Goal: Transaction & Acquisition: Purchase product/service

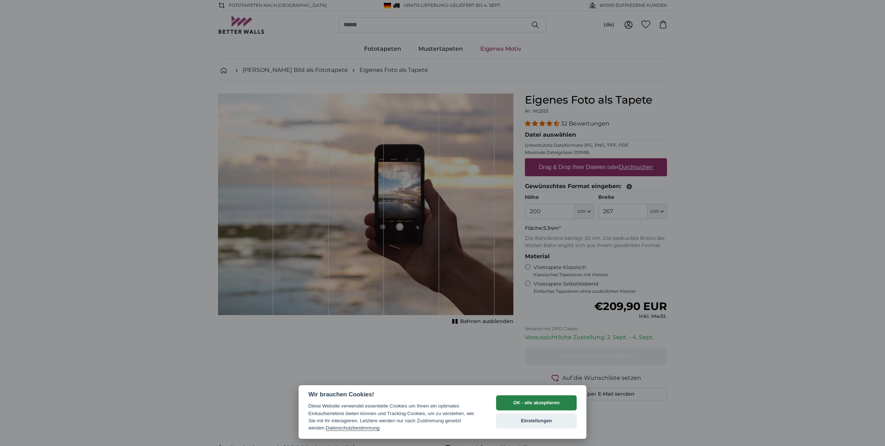
click at [539, 402] on button "OK - alle akzeptieren" at bounding box center [536, 402] width 81 height 15
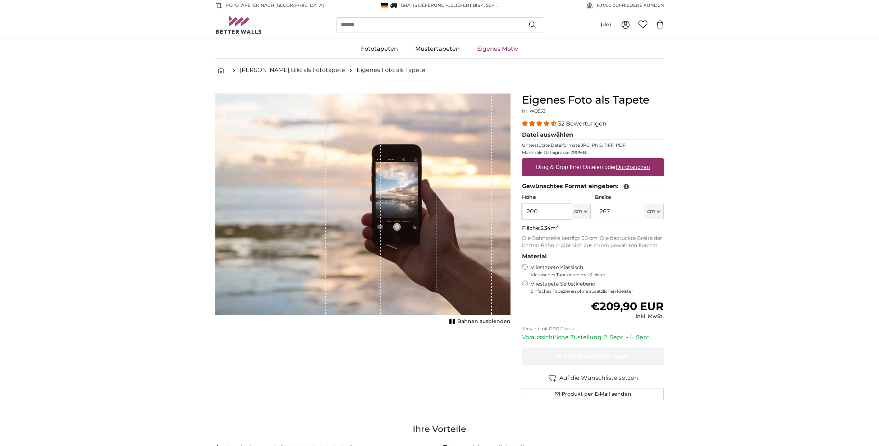
drag, startPoint x: 530, startPoint y: 213, endPoint x: 538, endPoint y: 213, distance: 7.9
click at [538, 213] on input "200" at bounding box center [546, 211] width 49 height 15
type input "260"
drag, startPoint x: 616, startPoint y: 210, endPoint x: 570, endPoint y: 212, distance: 46.1
click at [570, 212] on div "Höhe 260 ft cm Centimeter (cm) Inches (inch) Feet (ft. in.) Breite 267 ft cm Ce…" at bounding box center [593, 206] width 142 height 25
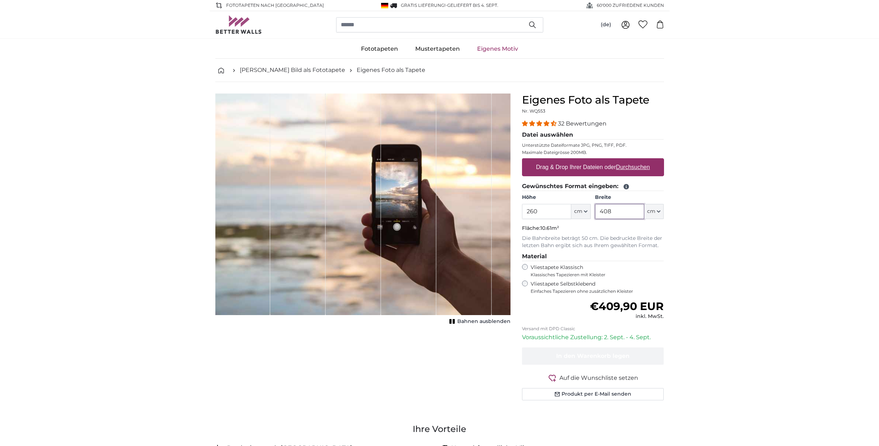
type input "408"
drag, startPoint x: 546, startPoint y: 211, endPoint x: 526, endPoint y: 211, distance: 19.8
click at [526, 211] on input "260" at bounding box center [546, 211] width 49 height 15
drag, startPoint x: 547, startPoint y: 213, endPoint x: 497, endPoint y: 204, distance: 51.1
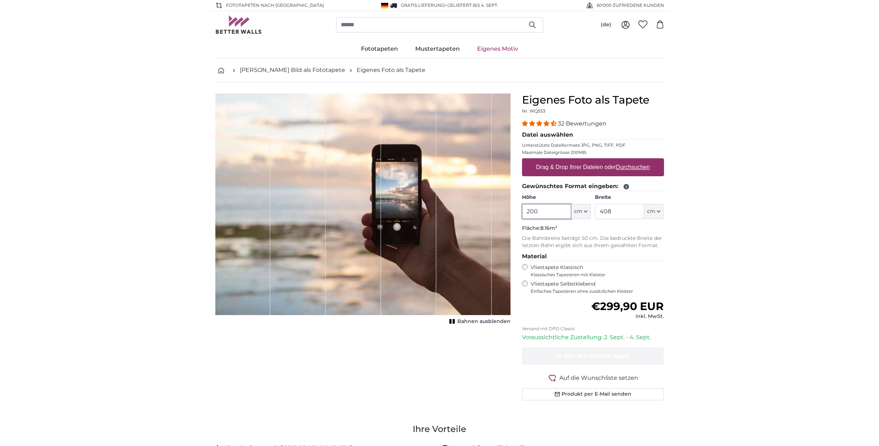
click at [497, 204] on product-detail "Abbrechen Bild zuschneiden Bahnen ausblenden Eigenes Foto als Tapete Nr. WQ553 …" at bounding box center [440, 249] width 460 height 335
drag, startPoint x: 539, startPoint y: 213, endPoint x: 507, endPoint y: 208, distance: 33.1
click at [507, 208] on product-detail "Abbrechen Bild zuschneiden Bahnen ausblenden Eigenes Foto als Tapete Nr. WQ553 …" at bounding box center [440, 249] width 460 height 335
type input "311"
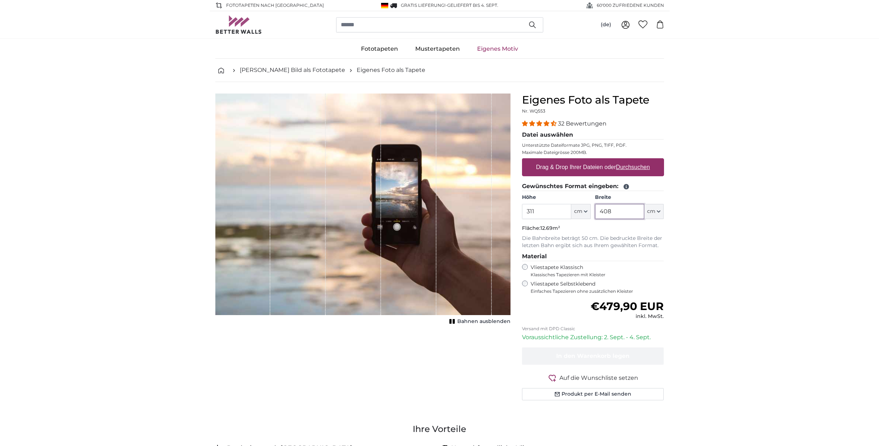
drag, startPoint x: 620, startPoint y: 211, endPoint x: 591, endPoint y: 206, distance: 28.4
click at [591, 206] on div "Höhe 311 ft cm Centimeter (cm) Inches (inch) Feet (ft. in.) Breite 408 ft cm Ce…" at bounding box center [593, 206] width 142 height 25
drag, startPoint x: 620, startPoint y: 213, endPoint x: 571, endPoint y: 210, distance: 48.6
click at [571, 210] on div "Höhe 311 ft cm Centimeter (cm) Inches (inch) Feet (ft. in.) Breite 442 ft cm Ce…" at bounding box center [593, 206] width 142 height 25
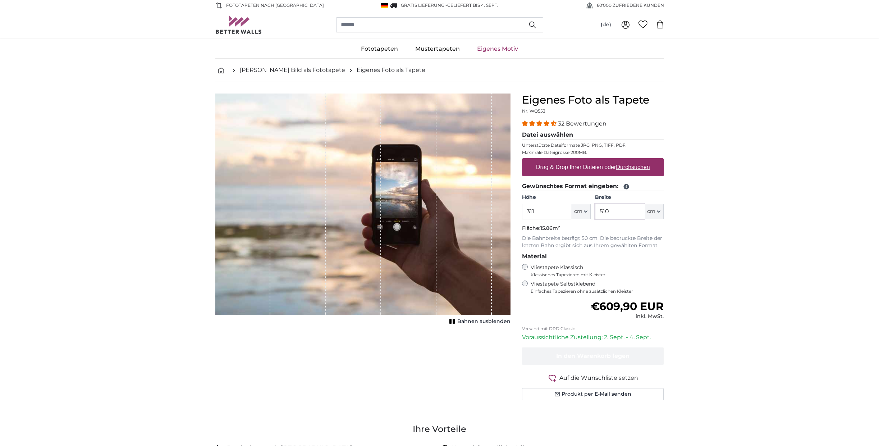
type input "510"
